Goal: Download file/media

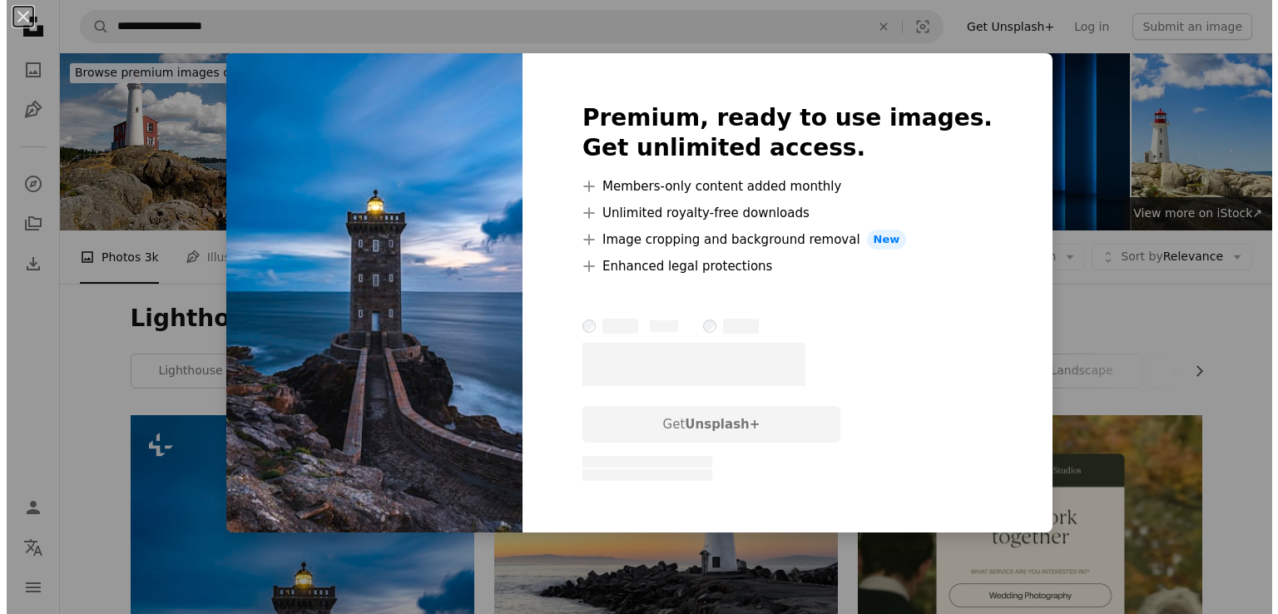
scroll to position [459, 0]
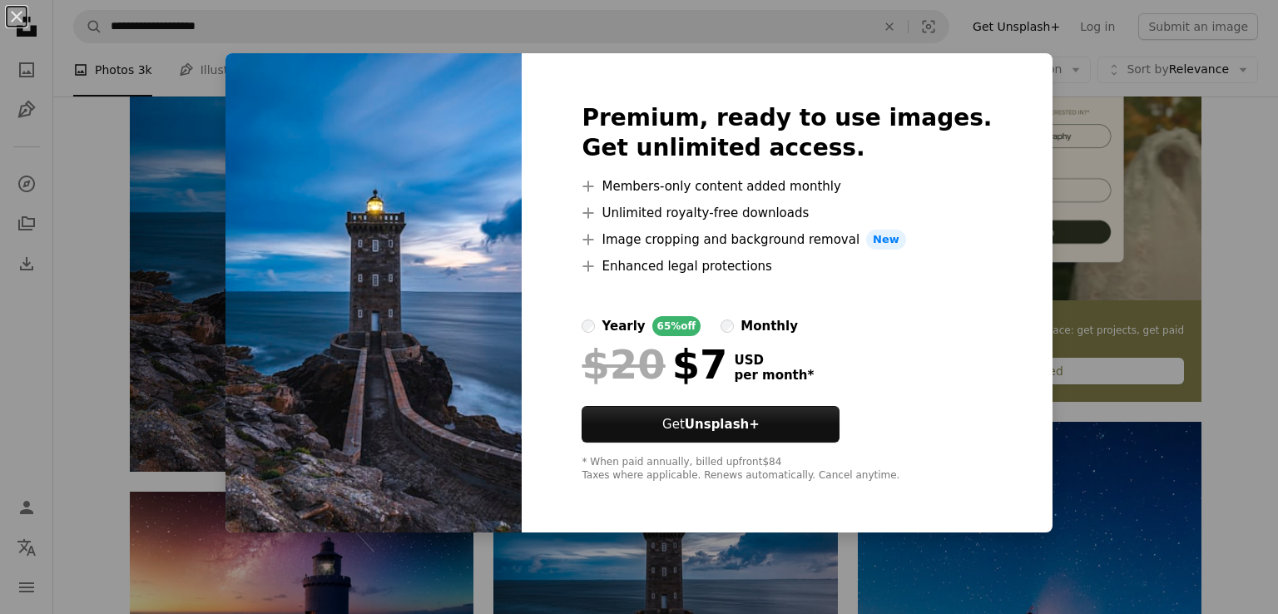
click at [111, 187] on div "An X shape Premium, ready to use images. Get unlimited access. A plus sign Memb…" at bounding box center [639, 307] width 1278 height 614
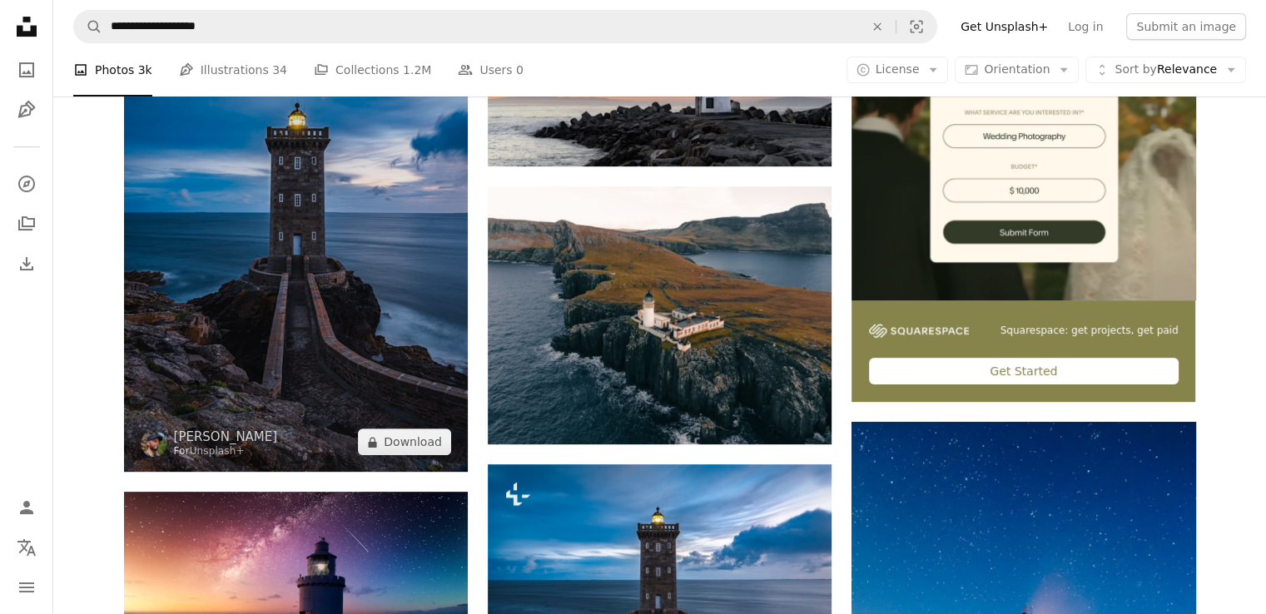
click at [231, 262] on img at bounding box center [296, 214] width 344 height 516
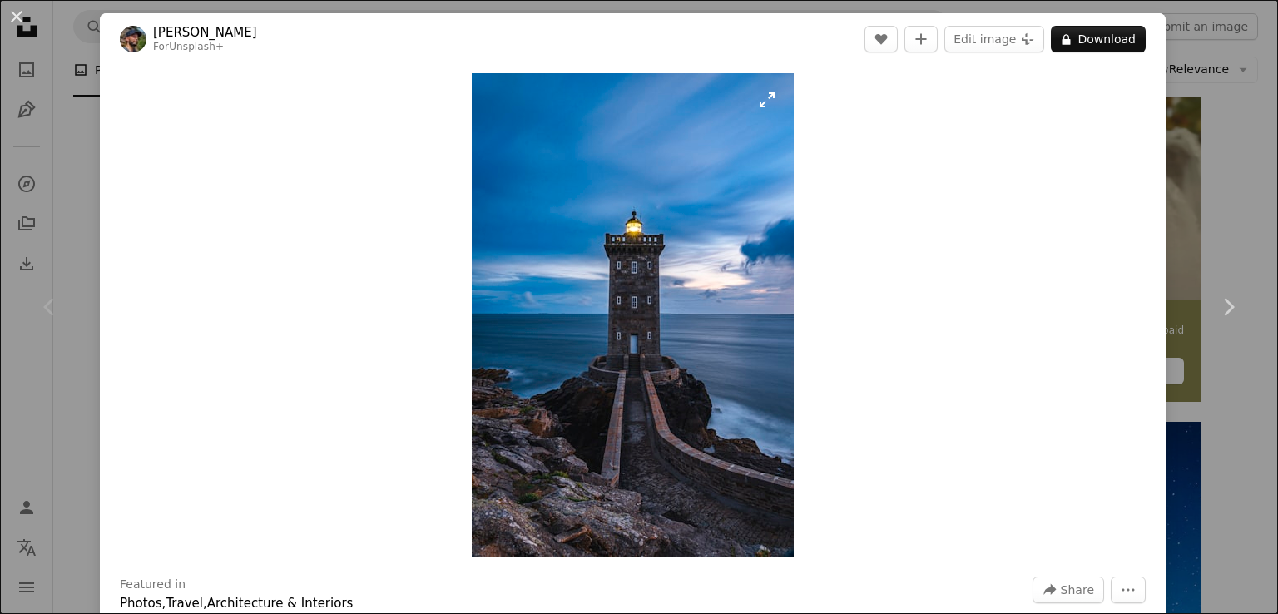
click at [536, 316] on img "Zoom in on this image" at bounding box center [633, 315] width 322 height 484
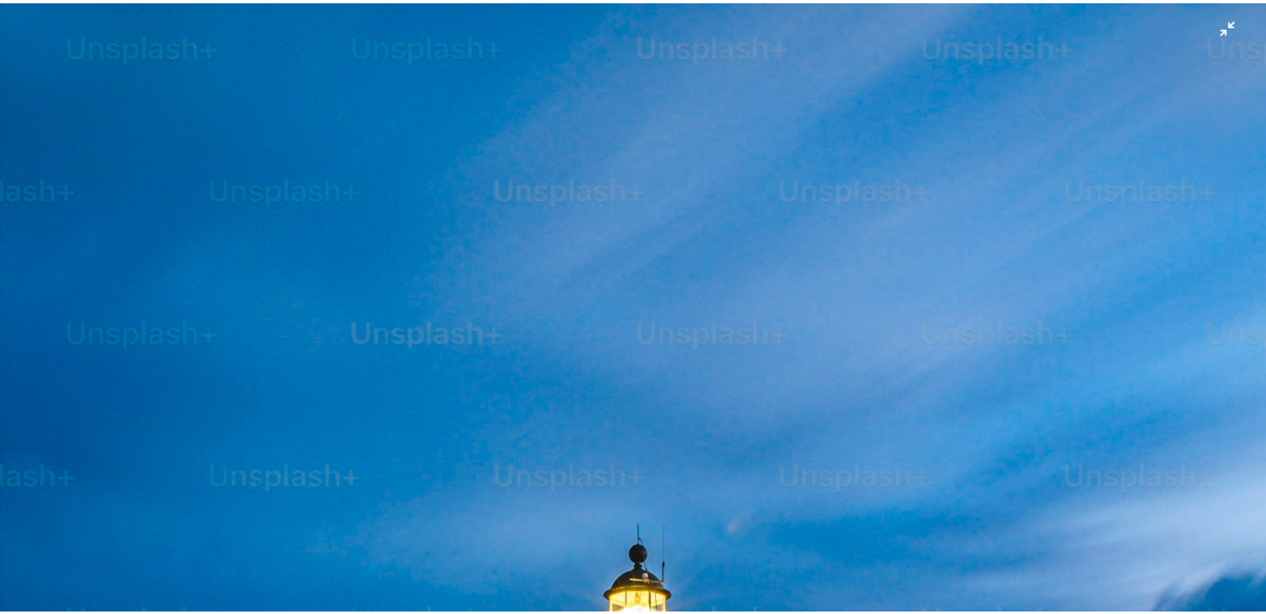
scroll to position [634, 0]
